Goal: Task Accomplishment & Management: Use online tool/utility

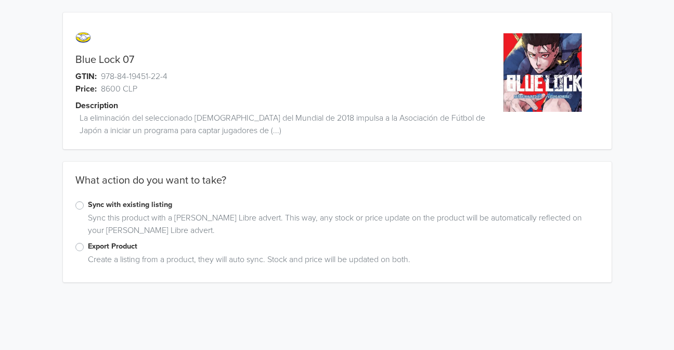
click at [88, 244] on label "Export Product" at bounding box center [343, 246] width 511 height 11
click at [0, 0] on input "Export Product" at bounding box center [0, 0] width 0 height 0
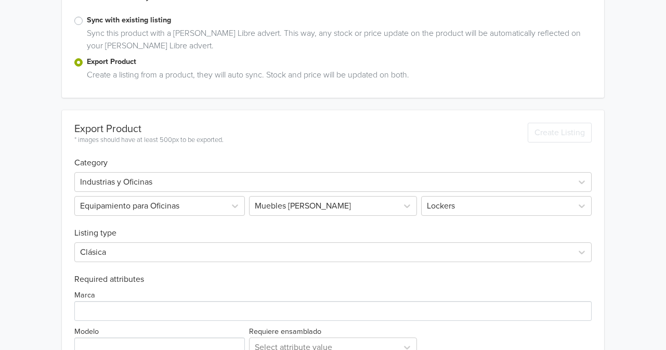
scroll to position [258, 0]
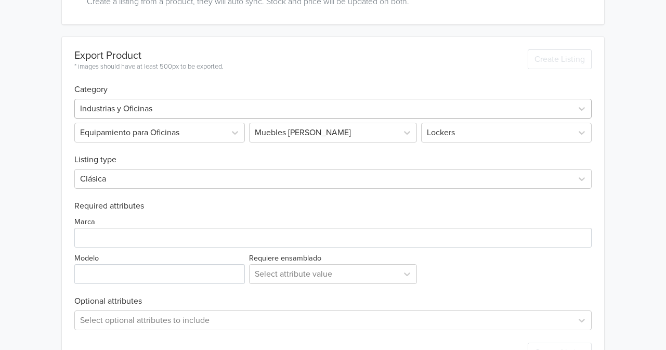
click at [179, 107] on div at bounding box center [323, 108] width 487 height 15
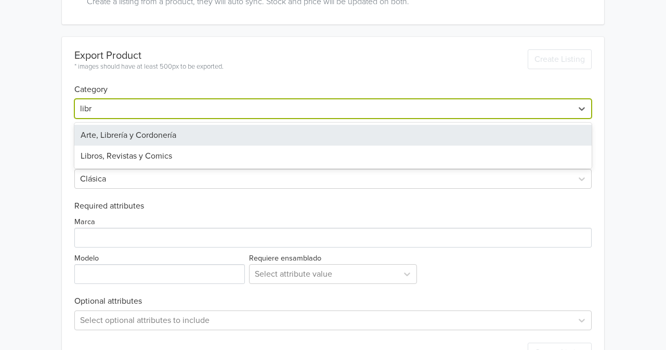
type input "libro"
click at [149, 131] on div "Libros, Revistas y Comics" at bounding box center [332, 135] width 517 height 21
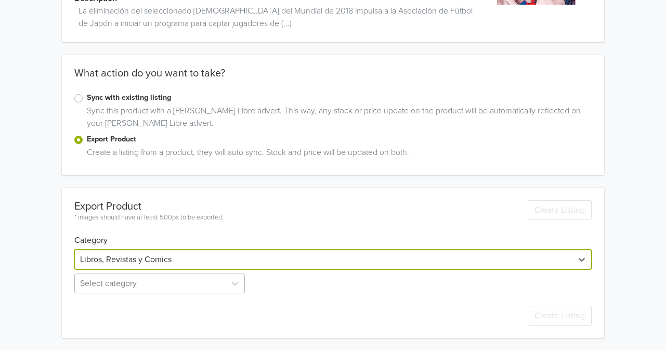
scroll to position [162, 0]
click at [151, 284] on div "Select category" at bounding box center [160, 283] width 173 height 20
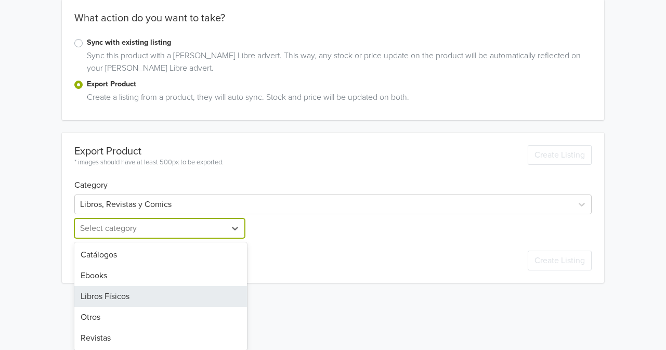
click at [142, 291] on div "Libros Físicos" at bounding box center [160, 296] width 173 height 21
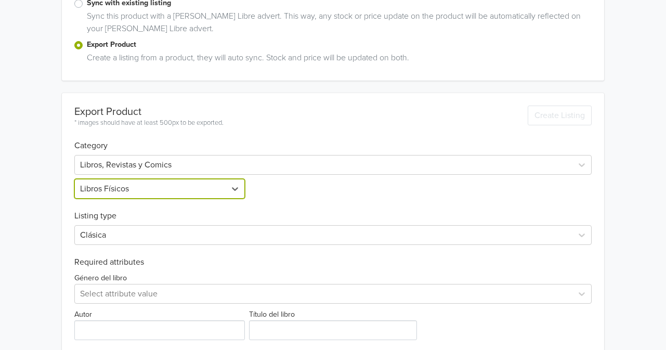
scroll to position [295, 0]
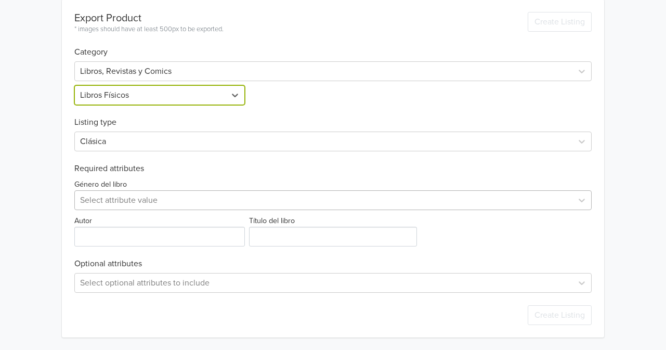
click at [125, 207] on div at bounding box center [323, 200] width 487 height 15
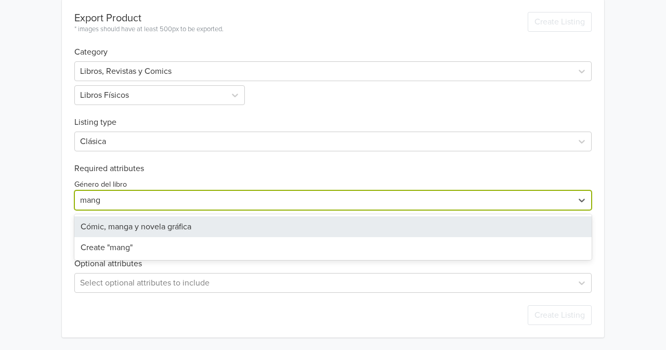
type input "manga"
click at [121, 224] on div "Cómic, manga y novela gráfica" at bounding box center [332, 226] width 517 height 21
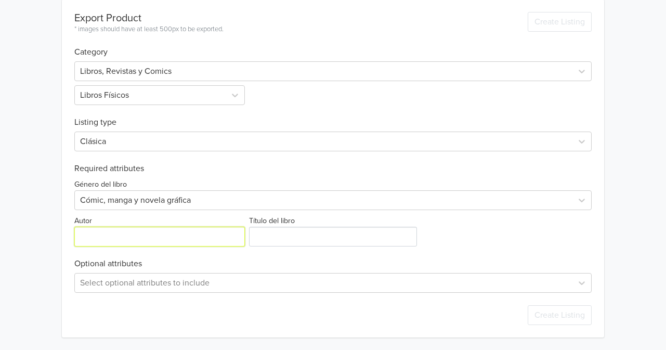
click at [98, 239] on input "Autor" at bounding box center [159, 237] width 171 height 20
click at [137, 231] on input "Autor" at bounding box center [159, 237] width 171 height 20
paste input "MUNEYUKI KANESHIRO"
type input "MUNEYUKI KANESHIRO"
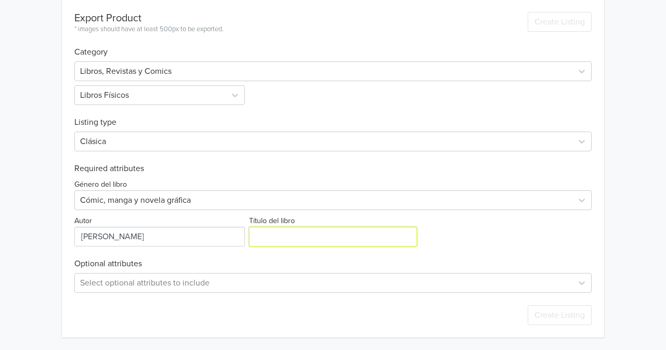
click at [294, 233] on input "Título del libro" at bounding box center [333, 237] width 168 height 20
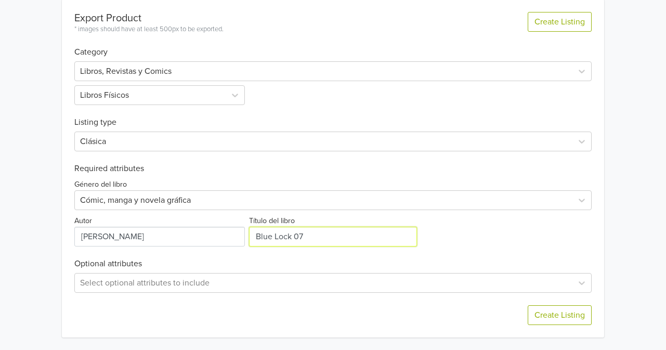
type input "Blue Lock 07"
click at [441, 243] on div "Género del libro Cómic, manga y novela gráfica Autor Título del libro" at bounding box center [332, 210] width 517 height 73
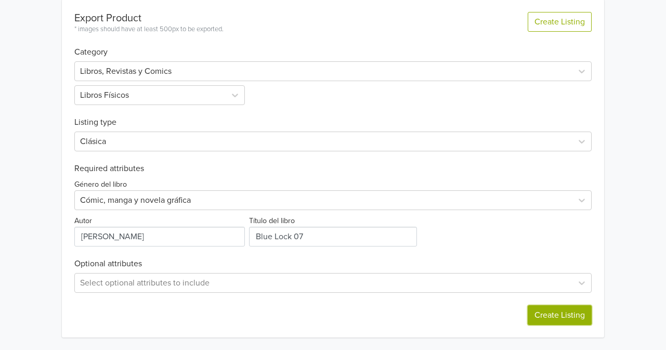
click at [540, 314] on button "Create Listing" at bounding box center [560, 315] width 64 height 20
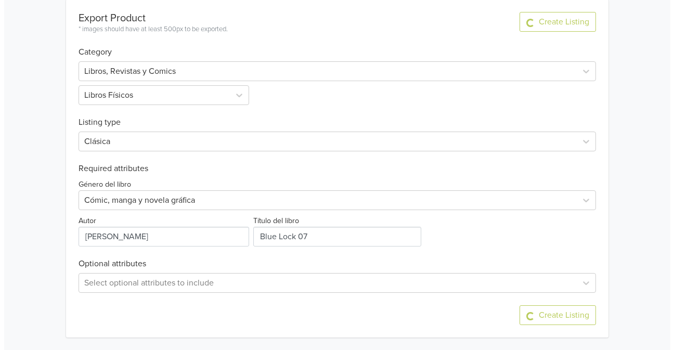
scroll to position [0, 0]
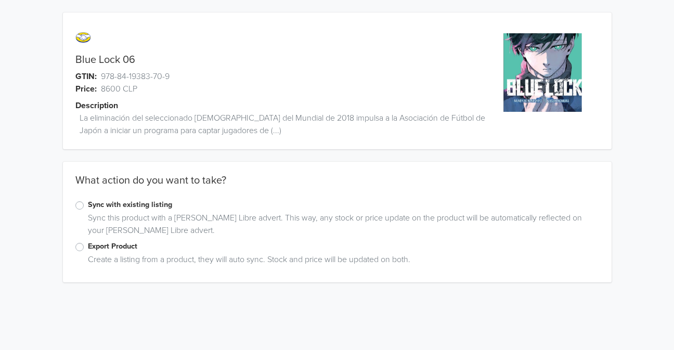
click at [88, 248] on label "Export Product" at bounding box center [343, 246] width 511 height 11
click at [0, 0] on input "Export Product" at bounding box center [0, 0] width 0 height 0
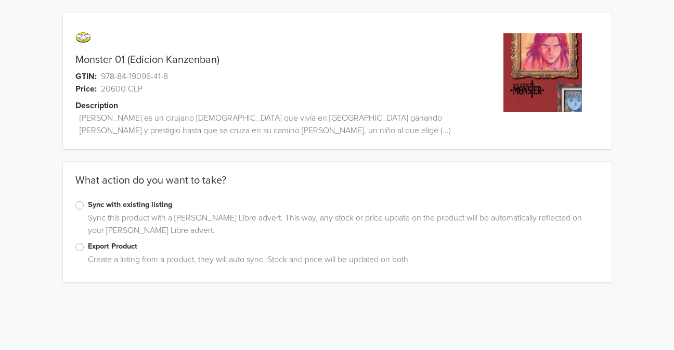
click at [88, 245] on label "Export Product" at bounding box center [343, 246] width 511 height 11
click at [0, 0] on input "Export Product" at bounding box center [0, 0] width 0 height 0
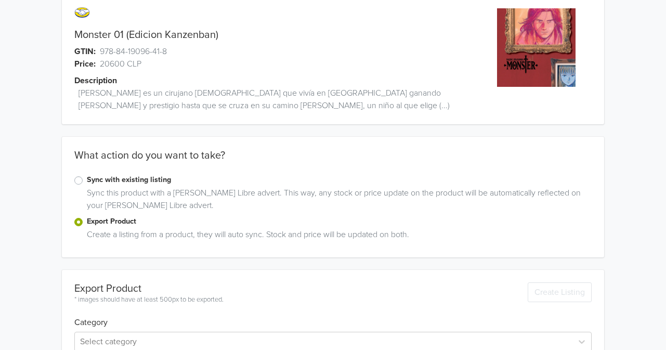
scroll to position [83, 0]
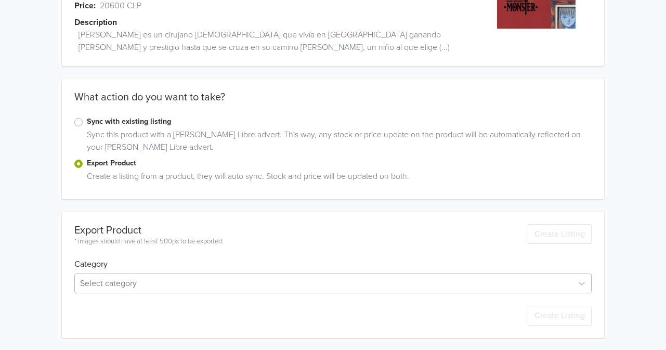
click at [111, 275] on div "Select category" at bounding box center [332, 284] width 517 height 20
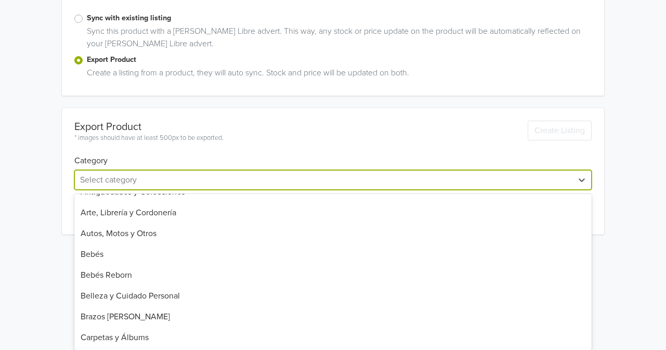
scroll to position [104, 0]
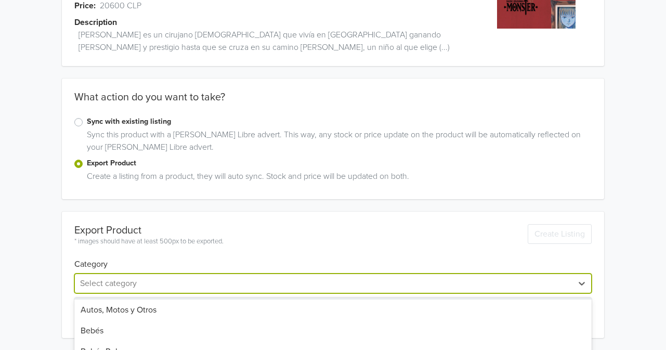
click at [108, 178] on div "Monster 01 (Edicion Kanzenban) GTIN: 978-84-19096-41-8 Price: 20600 CLP Descrip…" at bounding box center [333, 134] width 651 height 434
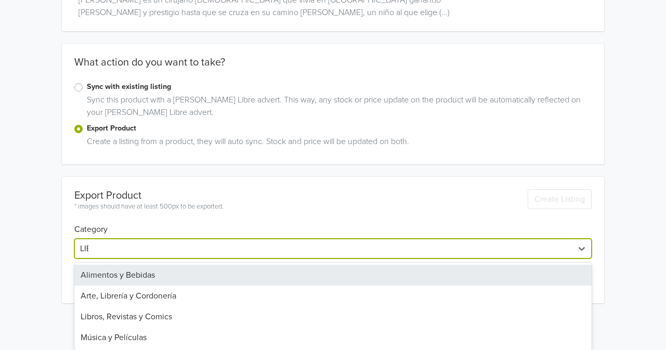
scroll to position [83, 0]
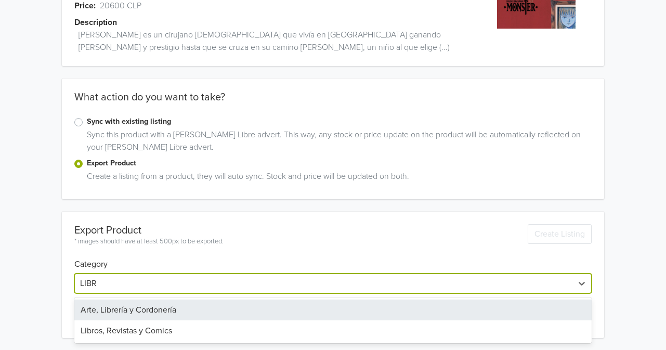
type input "LIBRO"
click at [123, 305] on div "Libros, Revistas y Comics" at bounding box center [332, 310] width 517 height 21
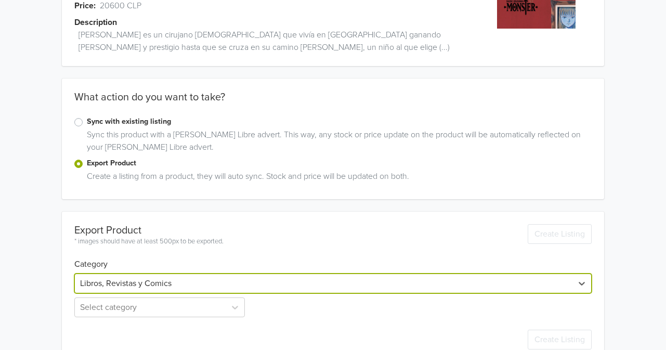
scroll to position [107, 0]
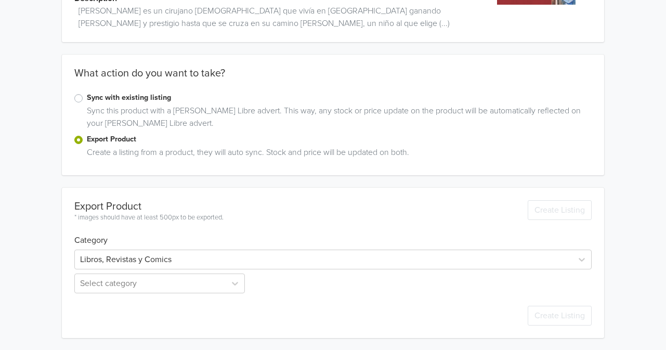
click at [59, 233] on div "Monster 01 (Edicion Kanzenban) GTIN: 978-84-19096-41-8 Price: 20600 CLP Descrip…" at bounding box center [333, 122] width 651 height 458
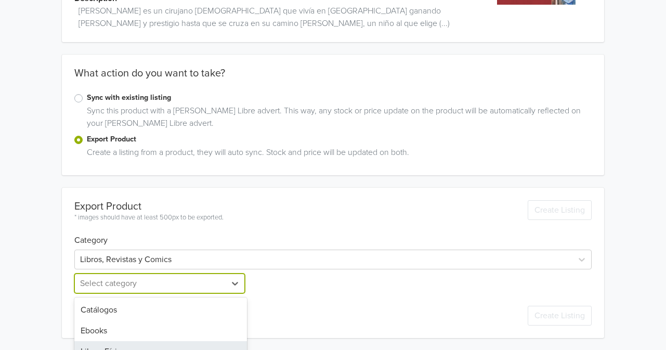
scroll to position [162, 0]
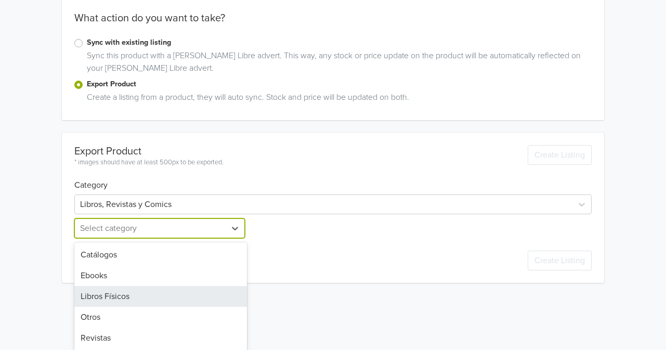
drag, startPoint x: 138, startPoint y: 287, endPoint x: 148, endPoint y: 287, distance: 9.9
click at [139, 238] on div "5 results available. Use Up and Down to choose options, press Enter to select t…" at bounding box center [160, 228] width 173 height 20
click at [135, 298] on div "Libros Físicos" at bounding box center [160, 296] width 173 height 21
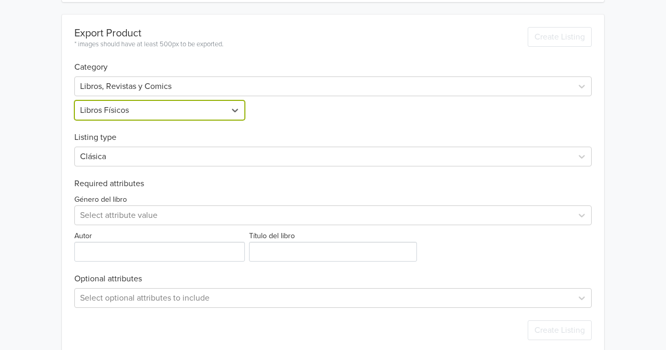
scroll to position [295, 0]
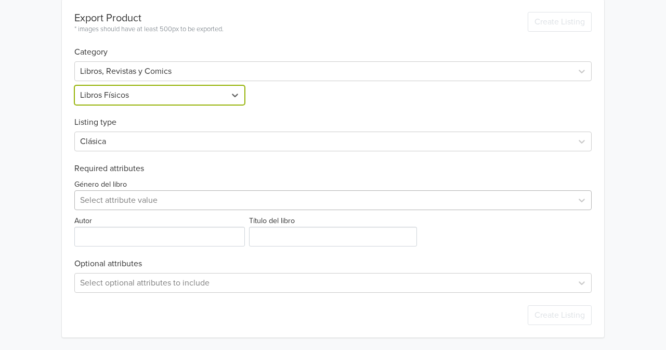
click at [100, 193] on div at bounding box center [323, 200] width 487 height 15
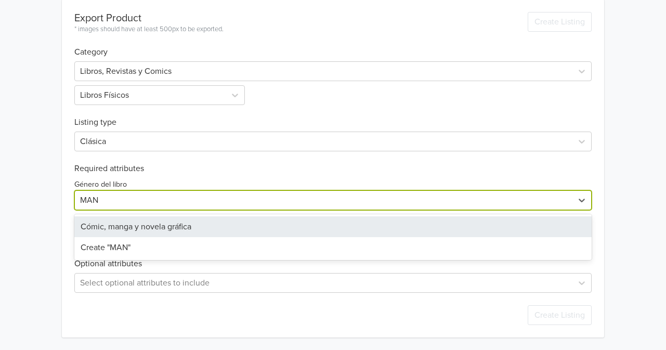
type input "MANG"
click at [131, 229] on div "Cómic, manga y novela gráfica" at bounding box center [332, 226] width 517 height 21
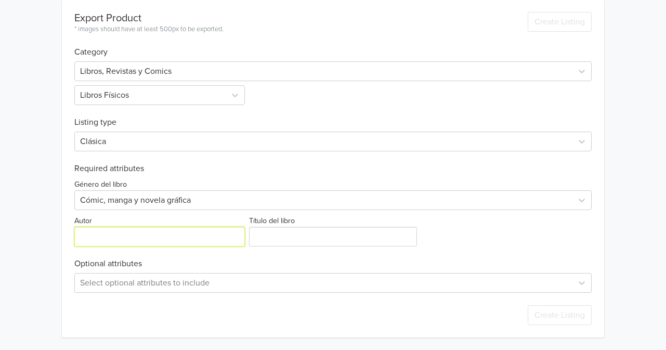
click at [102, 235] on input "Autor" at bounding box center [159, 237] width 171 height 20
click at [127, 239] on input "Autor" at bounding box center [159, 237] width 171 height 20
paste input "NAOKI URASAWA"
type input "NAOKI URASAWA"
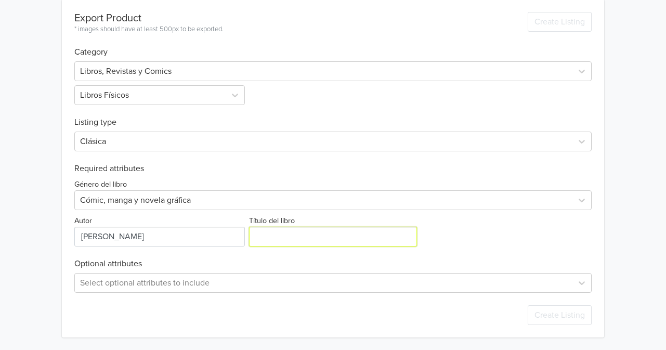
click at [276, 239] on input "Título del libro" at bounding box center [333, 237] width 168 height 20
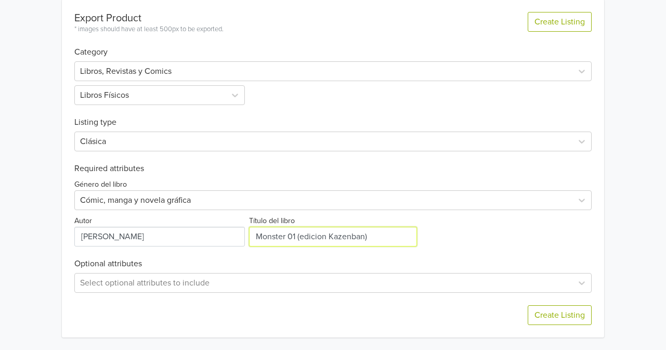
click at [331, 239] on input "Título del libro" at bounding box center [333, 237] width 168 height 20
click at [336, 238] on input "Título del libro" at bounding box center [333, 237] width 168 height 20
click at [467, 233] on div "Género del libro Cómic, manga y novela gráfica Autor Título del libro" at bounding box center [332, 210] width 517 height 73
click at [307, 236] on input "Título del libro" at bounding box center [333, 237] width 168 height 20
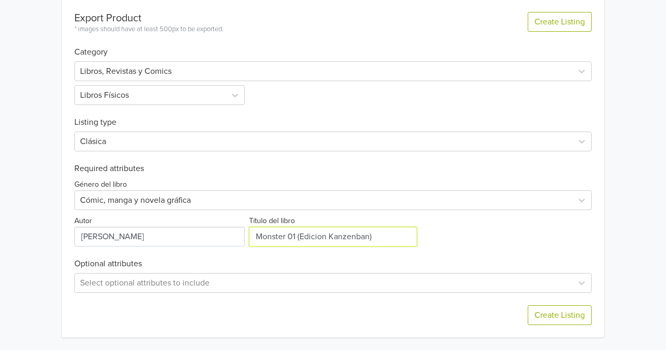
type input "Monster 01 (Edicion Kanzenban)"
click at [463, 250] on div "Export Product * images should have at least 500px to be exported. Create Listi…" at bounding box center [332, 168] width 517 height 338
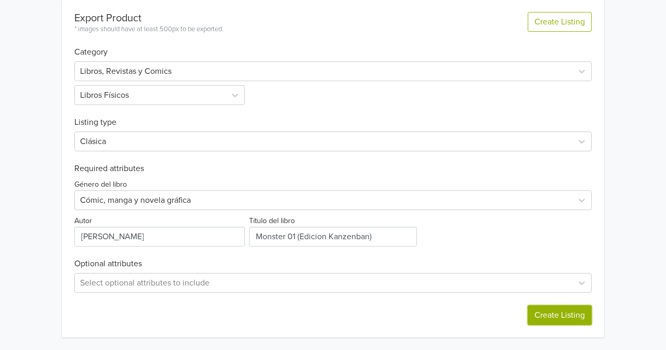
click at [547, 317] on button "Create Listing" at bounding box center [560, 315] width 64 height 20
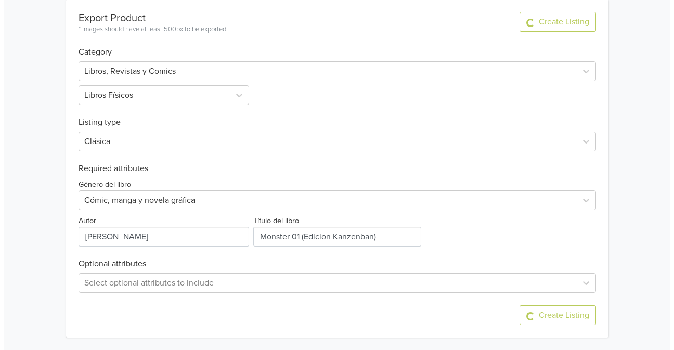
scroll to position [0, 0]
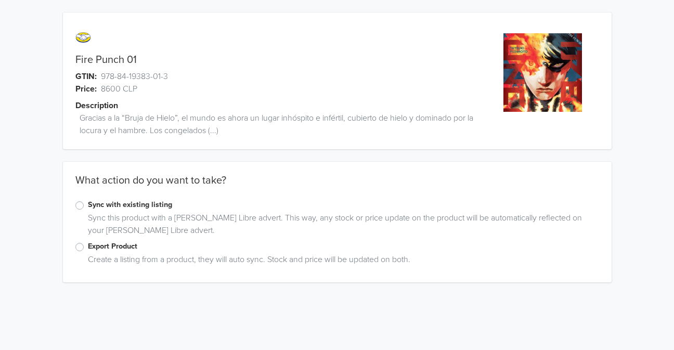
click at [93, 253] on div "Export Product" at bounding box center [337, 247] width 524 height 12
click at [88, 249] on label "Export Product" at bounding box center [343, 246] width 511 height 11
click at [0, 0] on input "Export Product" at bounding box center [0, 0] width 0 height 0
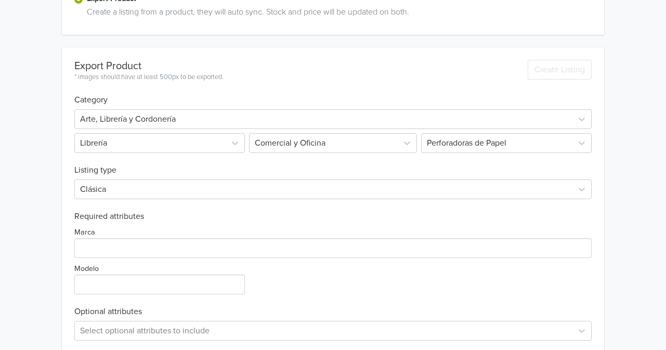
scroll to position [243, 0]
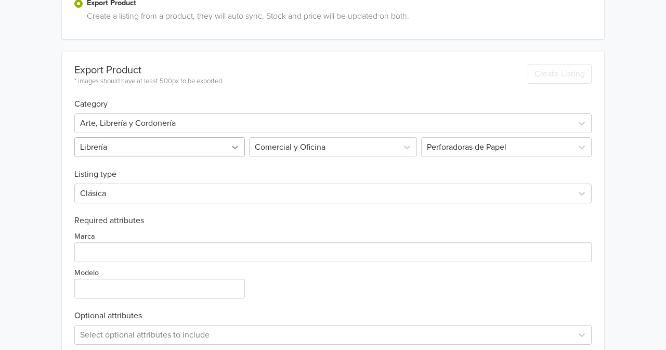
click at [242, 147] on div at bounding box center [235, 147] width 19 height 19
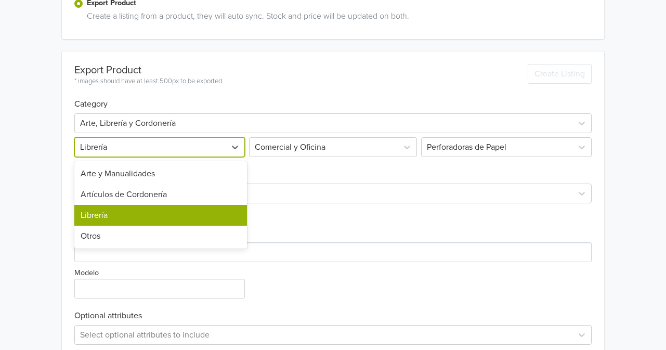
click at [46, 190] on div "Fire Punch 01 GTIN: 978-84-19383-01-3 Price: 8600 CLP Description Gracias a la …" at bounding box center [333, 79] width 651 height 645
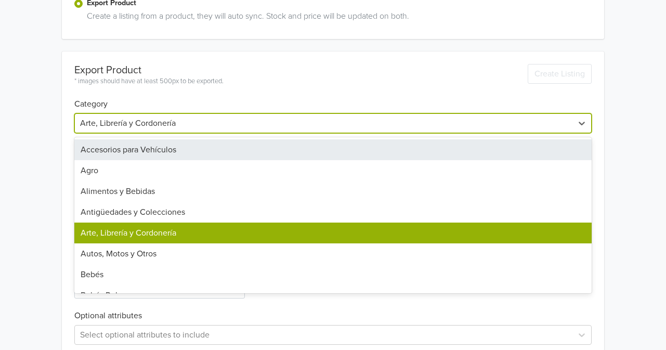
click at [211, 123] on div at bounding box center [323, 123] width 487 height 15
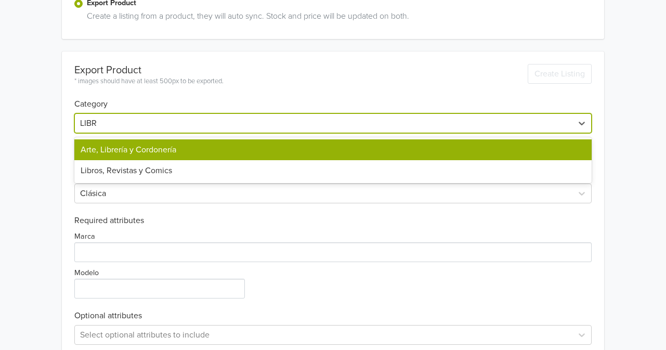
type input "LIBRO"
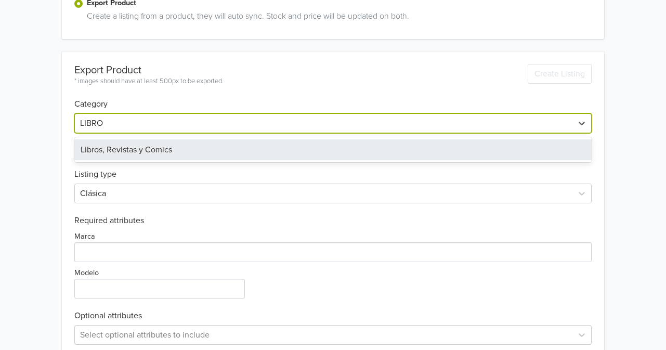
click at [153, 156] on div "Libros, Revistas y Comics" at bounding box center [332, 149] width 517 height 21
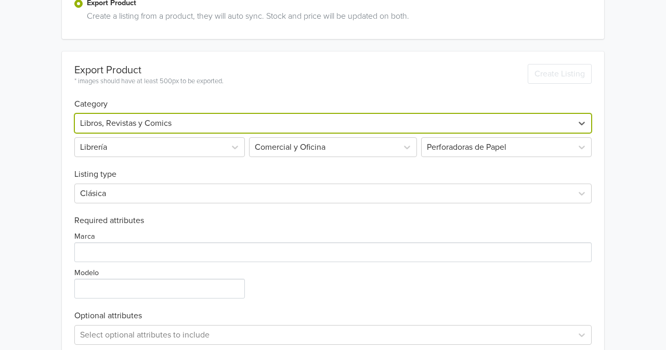
scroll to position [107, 0]
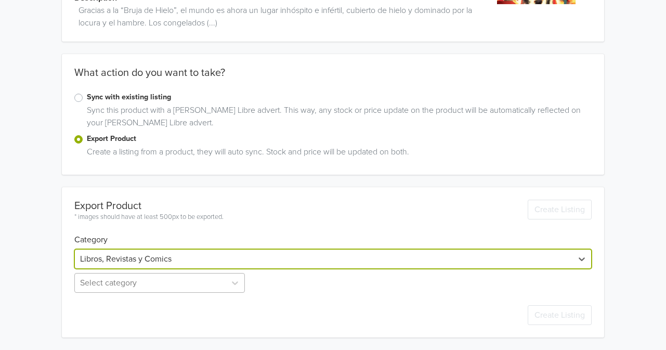
click at [132, 284] on div "Select category" at bounding box center [160, 283] width 173 height 20
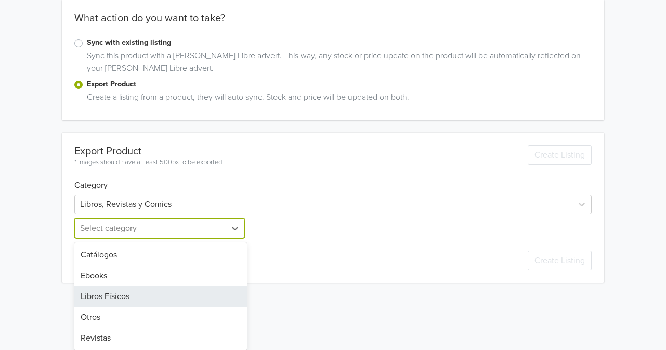
click at [105, 294] on div "Libros Físicos" at bounding box center [160, 296] width 173 height 21
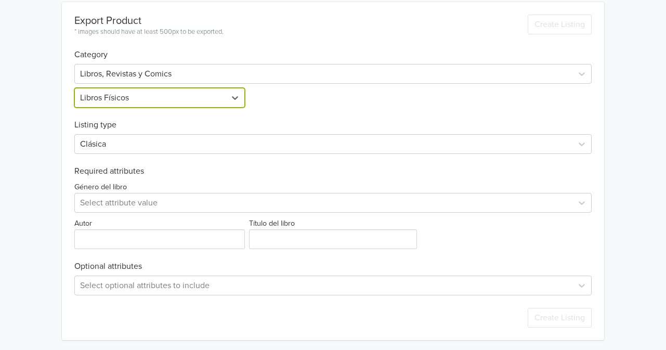
scroll to position [295, 0]
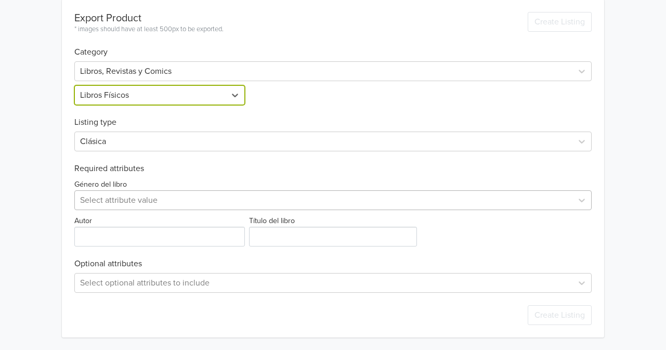
click at [112, 202] on div at bounding box center [323, 200] width 487 height 15
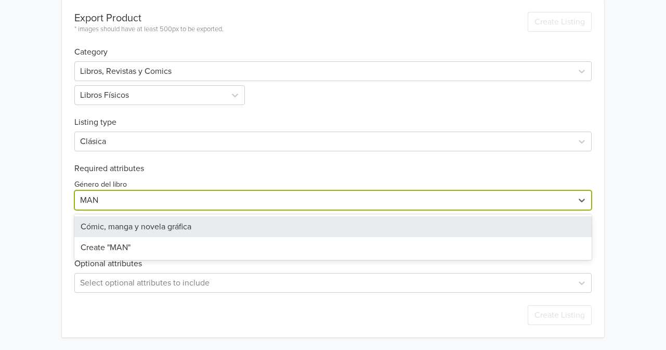
type input "MANG"
click at [106, 223] on div "Cómic, manga y novela gráfica" at bounding box center [332, 226] width 517 height 21
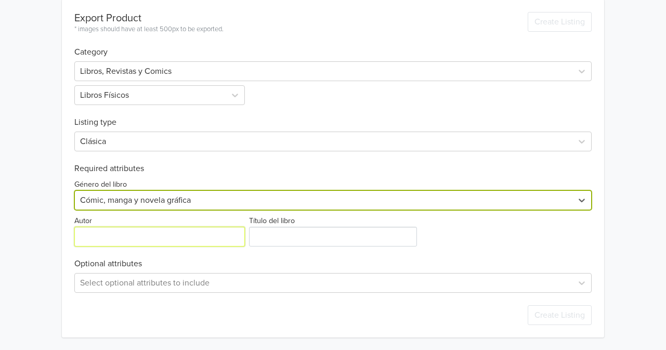
click at [111, 240] on input "Autor" at bounding box center [159, 237] width 171 height 20
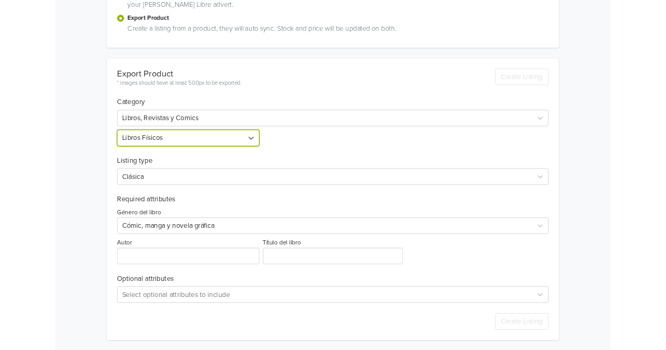
scroll to position [256, 0]
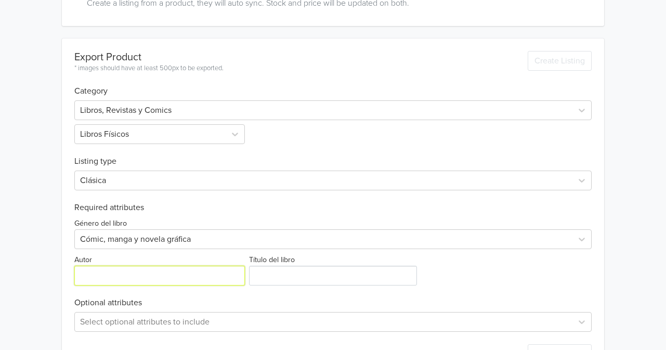
click at [138, 272] on input "Autor" at bounding box center [159, 276] width 171 height 20
paste input "TATSUKI FUJIMOTO"
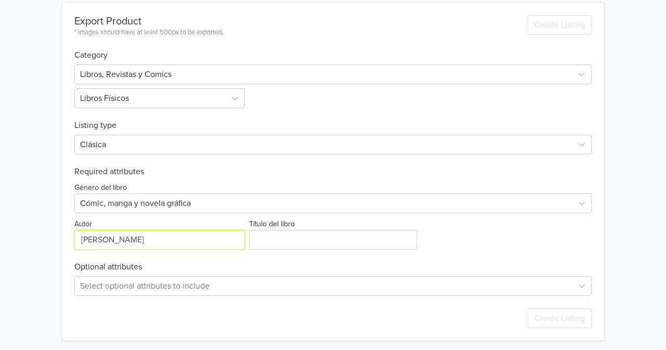
scroll to position [295, 0]
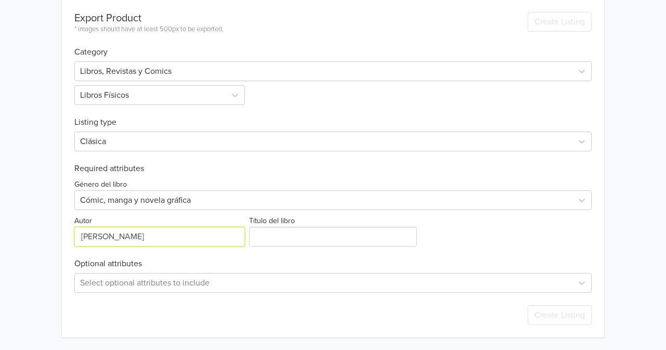
type input "TATSUKI FUJIMOTO"
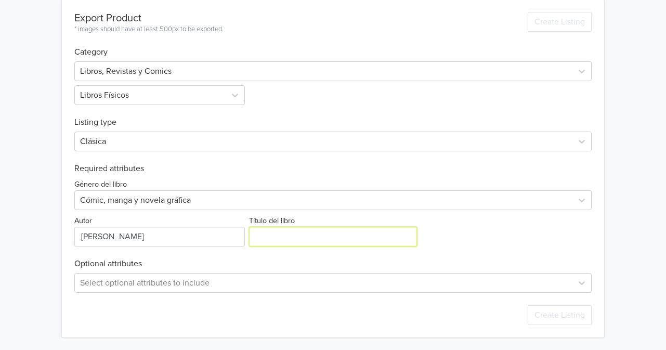
click at [299, 241] on input "Título del libro" at bounding box center [333, 237] width 168 height 20
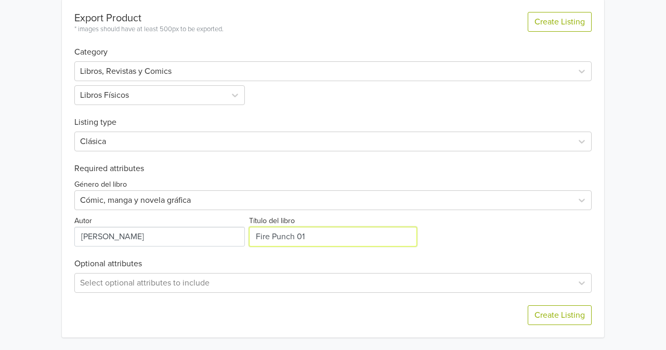
type input "Fire Punch 01"
click at [519, 226] on div "Género del libro Cómic, manga y novela gráfica Autor Título del libro" at bounding box center [332, 210] width 517 height 73
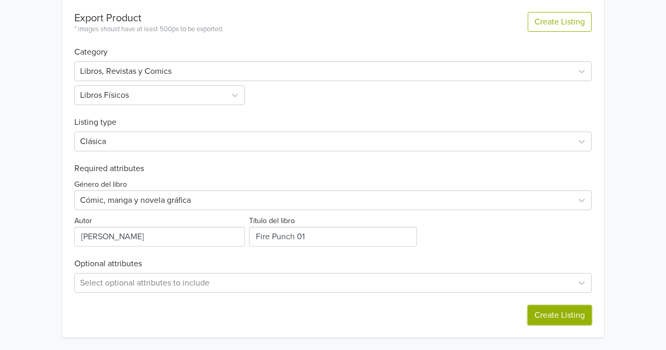
click at [544, 314] on button "Create Listing" at bounding box center [560, 315] width 64 height 20
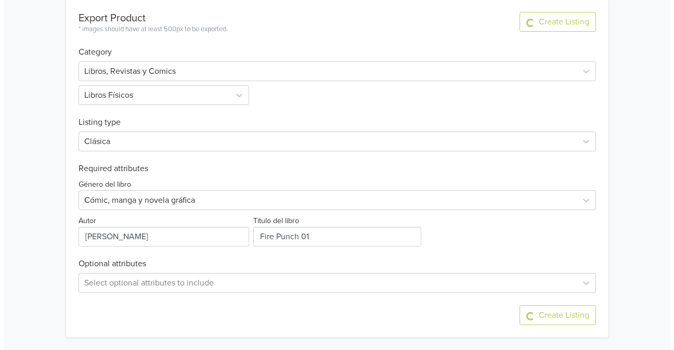
scroll to position [0, 0]
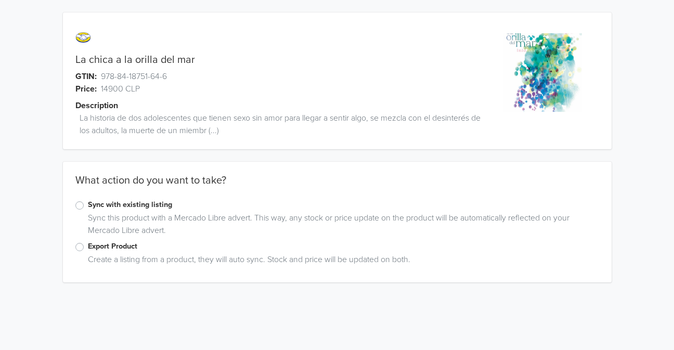
click at [81, 239] on div "Sync this product with a Mercado Libre advert. This way, any stock or price upd…" at bounding box center [337, 226] width 524 height 29
click at [88, 248] on label "Export Product" at bounding box center [343, 246] width 511 height 11
click at [0, 0] on input "Export Product" at bounding box center [0, 0] width 0 height 0
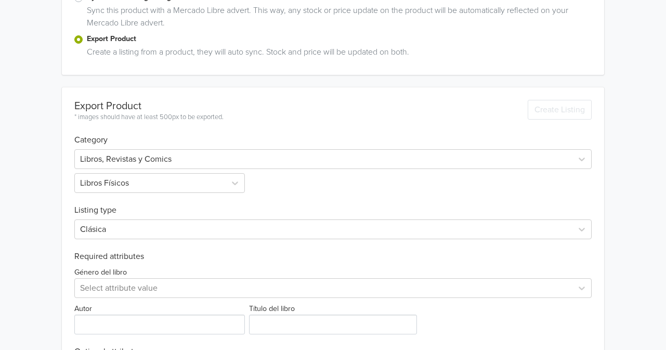
scroll to position [191, 0]
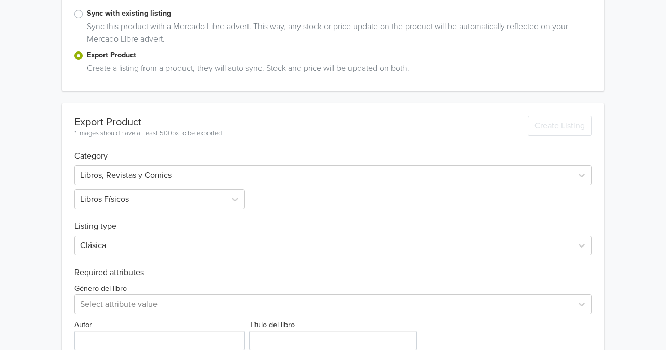
click at [18, 207] on div "La chica a la orilla del mar GTIN: 978-84-18751-64-6 Price: 14900 CLP Descripti…" at bounding box center [333, 131] width 651 height 645
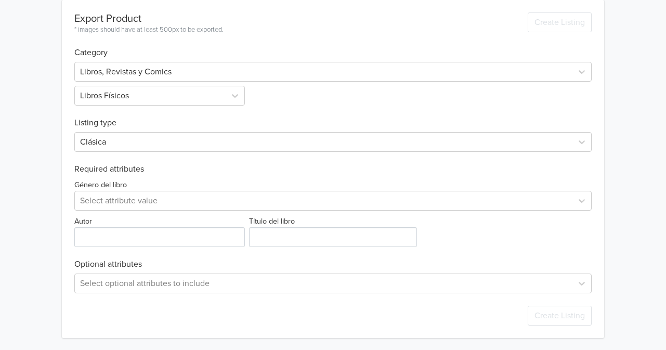
scroll to position [295, 0]
click at [99, 203] on div at bounding box center [323, 200] width 487 height 15
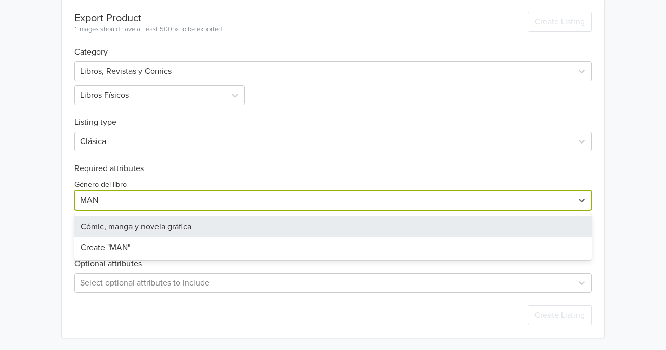
type input "MANG"
click at [111, 234] on div "Cómic, manga y novela gráfica" at bounding box center [332, 226] width 517 height 21
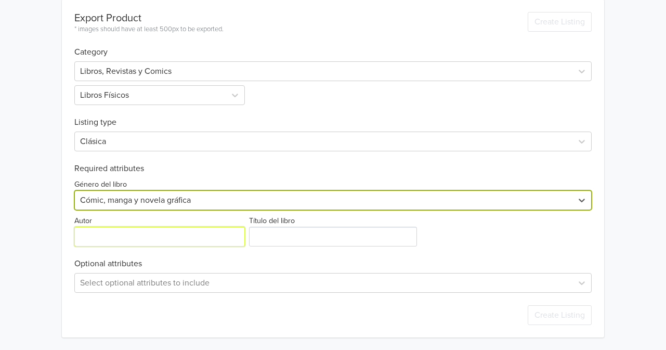
click at [100, 239] on input "Autor" at bounding box center [159, 237] width 171 height 20
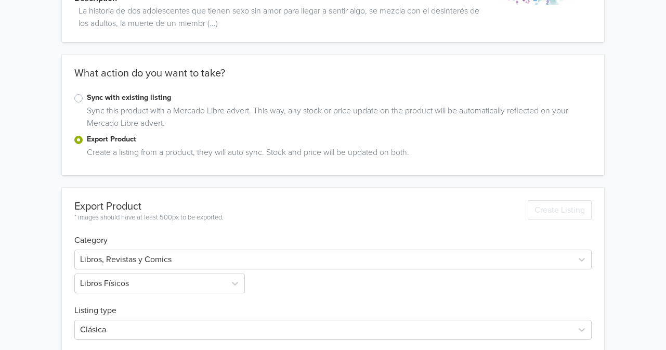
scroll to position [0, 0]
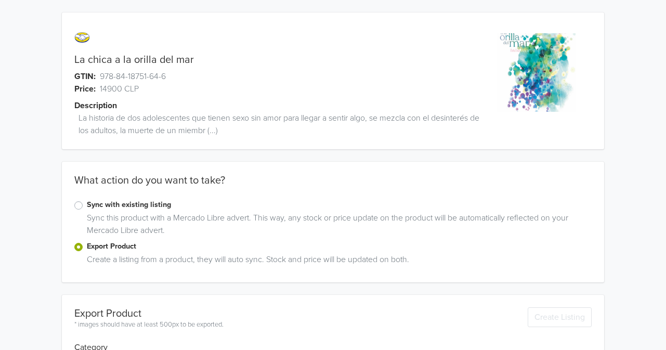
type input "[PERSON_NAME]"
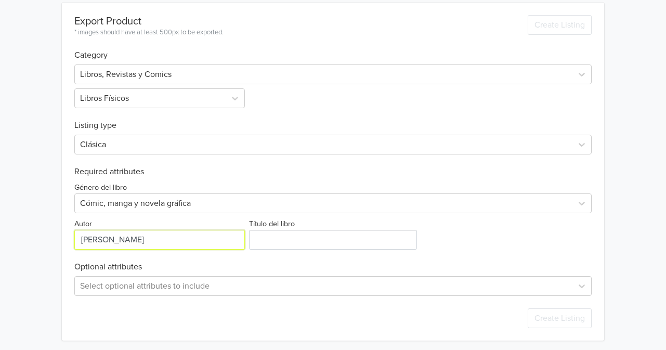
scroll to position [295, 0]
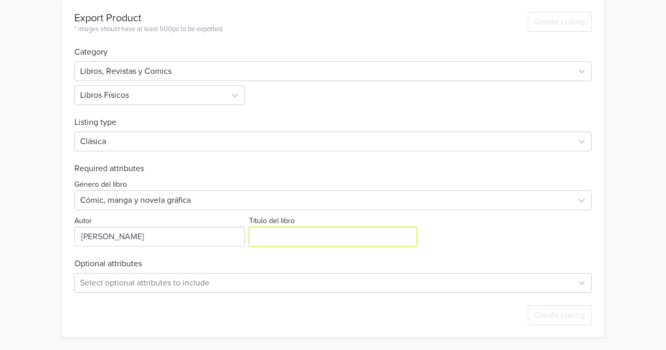
click at [293, 243] on input "Título del libro" at bounding box center [333, 237] width 168 height 20
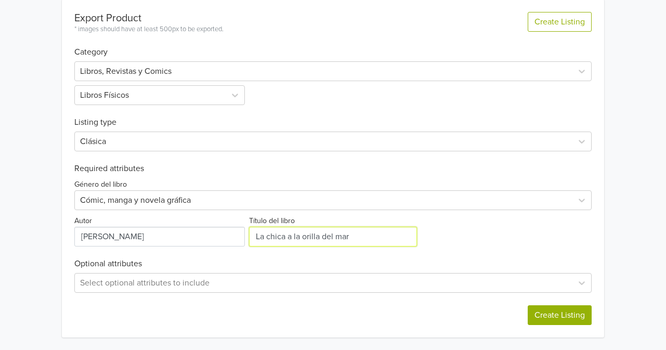
type input "La chica a la orilla del mar"
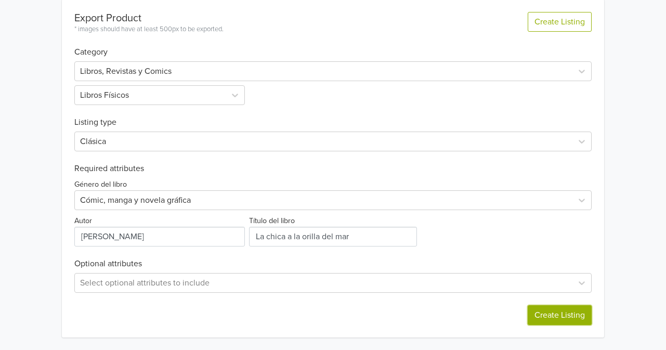
click at [551, 311] on button "Create Listing" at bounding box center [560, 315] width 64 height 20
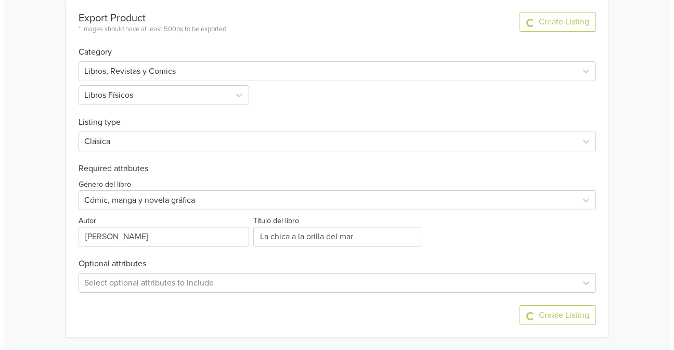
scroll to position [0, 0]
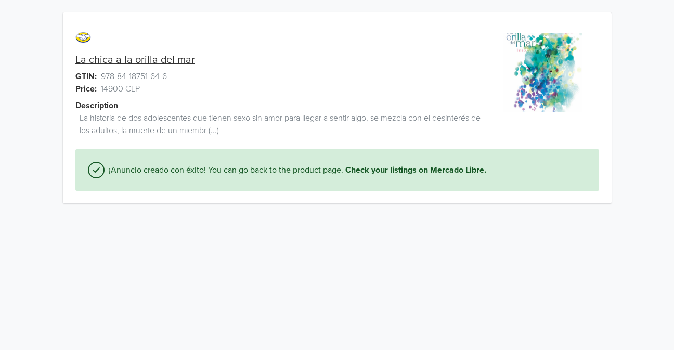
click at [131, 64] on link "La chica a la orilla del mar" at bounding box center [135, 60] width 120 height 12
